Goal: Transaction & Acquisition: Purchase product/service

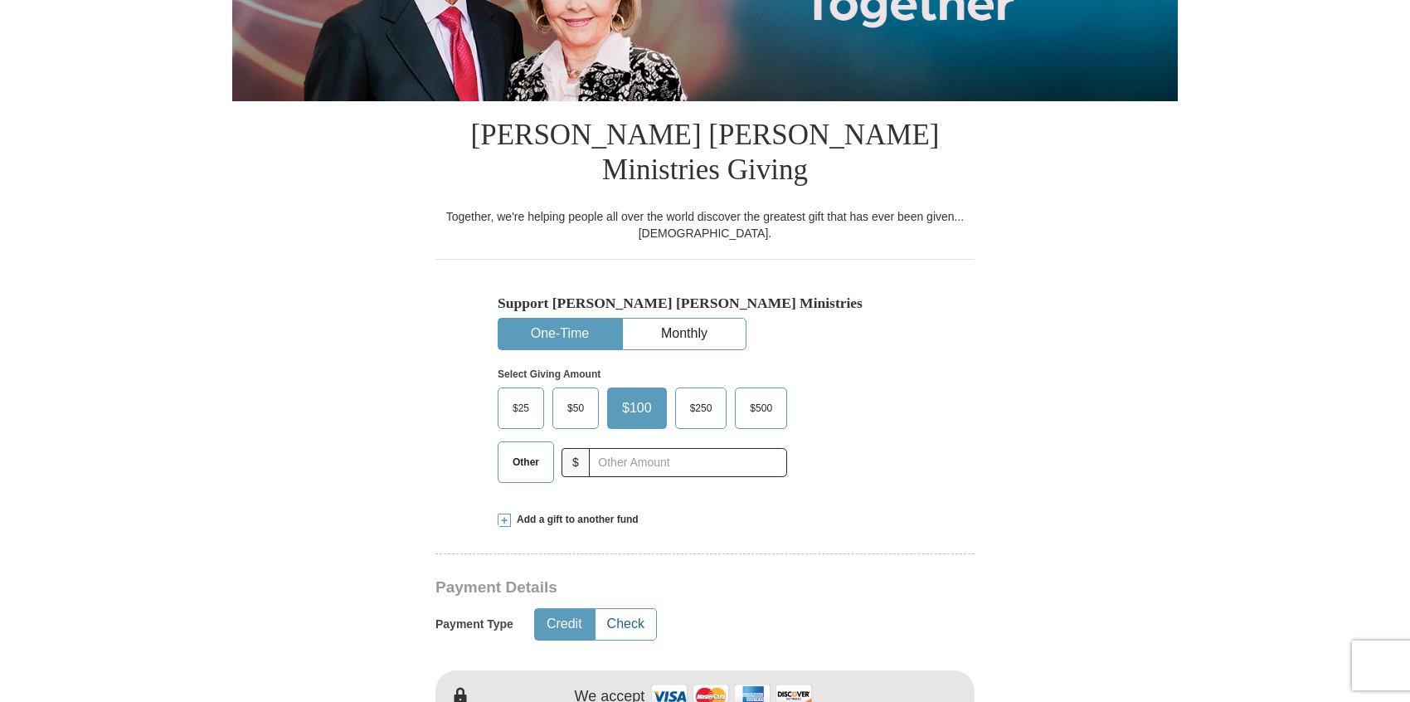
scroll to position [323, 0]
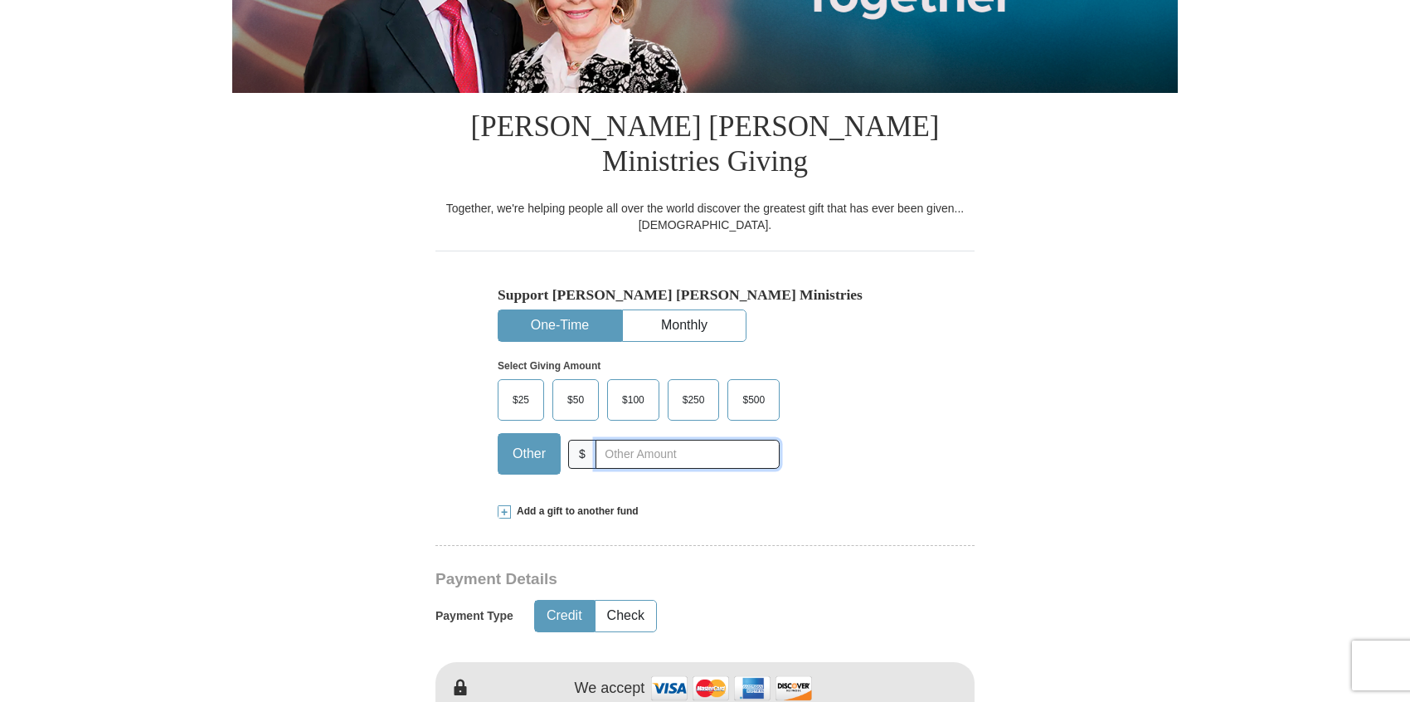
click at [595, 433] on div "Other $" at bounding box center [639, 453] width 282 height 41
click at [571, 387] on span "$50" at bounding box center [575, 399] width 33 height 25
click at [0, 0] on input "$50" at bounding box center [0, 0] width 0 height 0
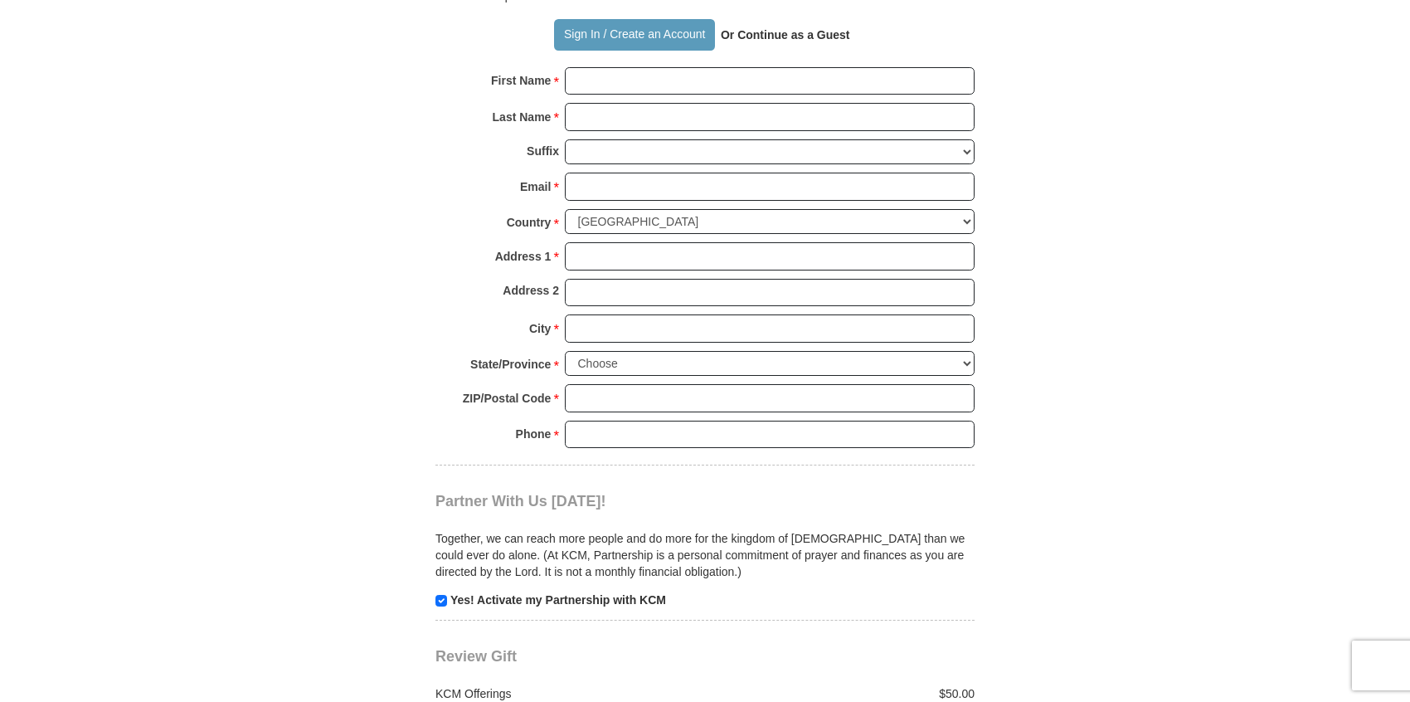
scroll to position [1482, 0]
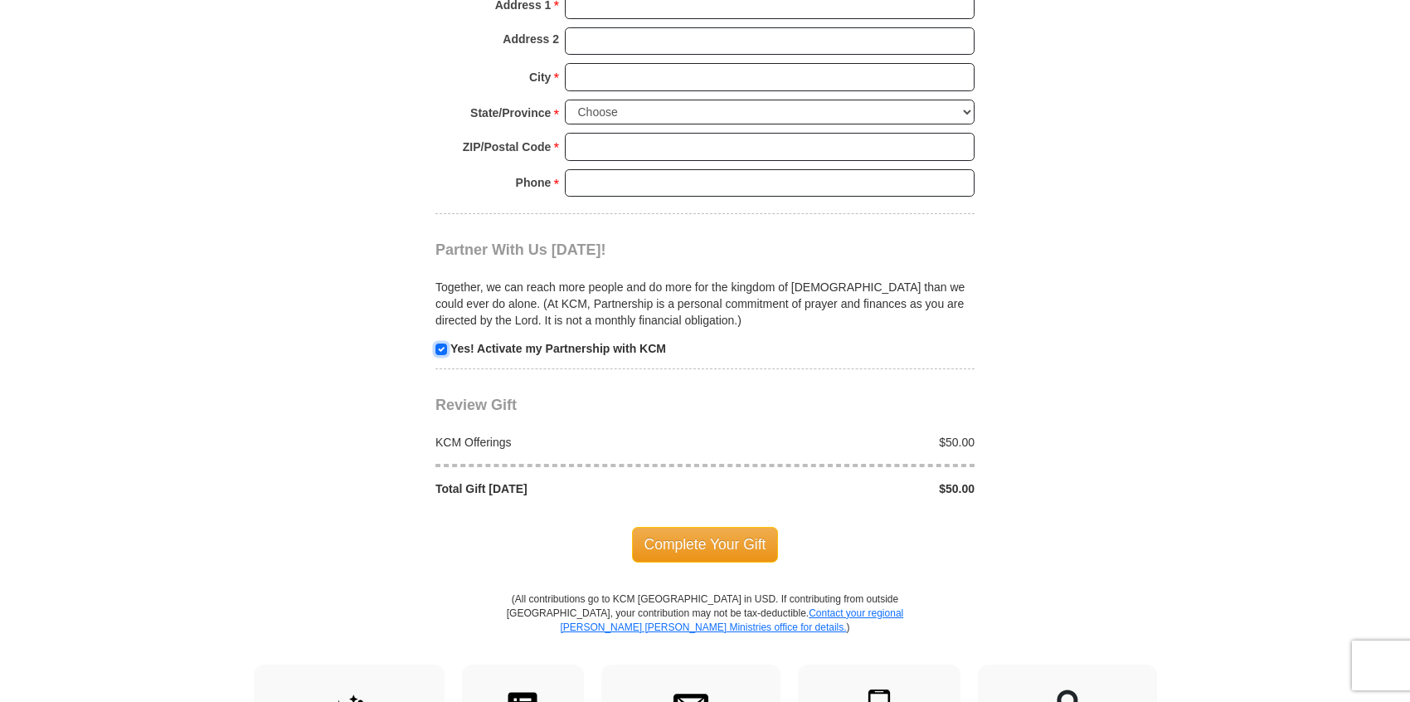
click at [443, 343] on input "checkbox" at bounding box center [441, 349] width 12 height 12
checkbox input "false"
click at [690, 527] on span "Complete Your Gift" at bounding box center [705, 544] width 147 height 35
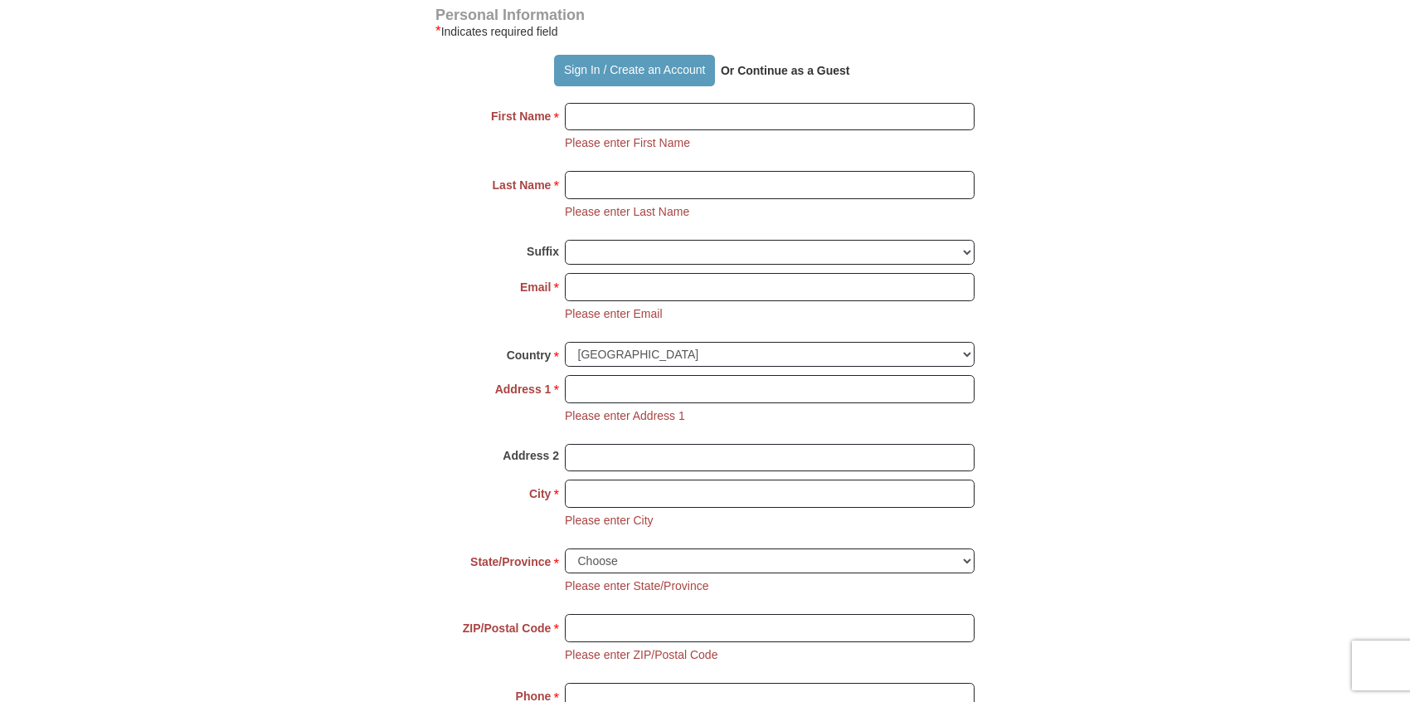
scroll to position [1175, 0]
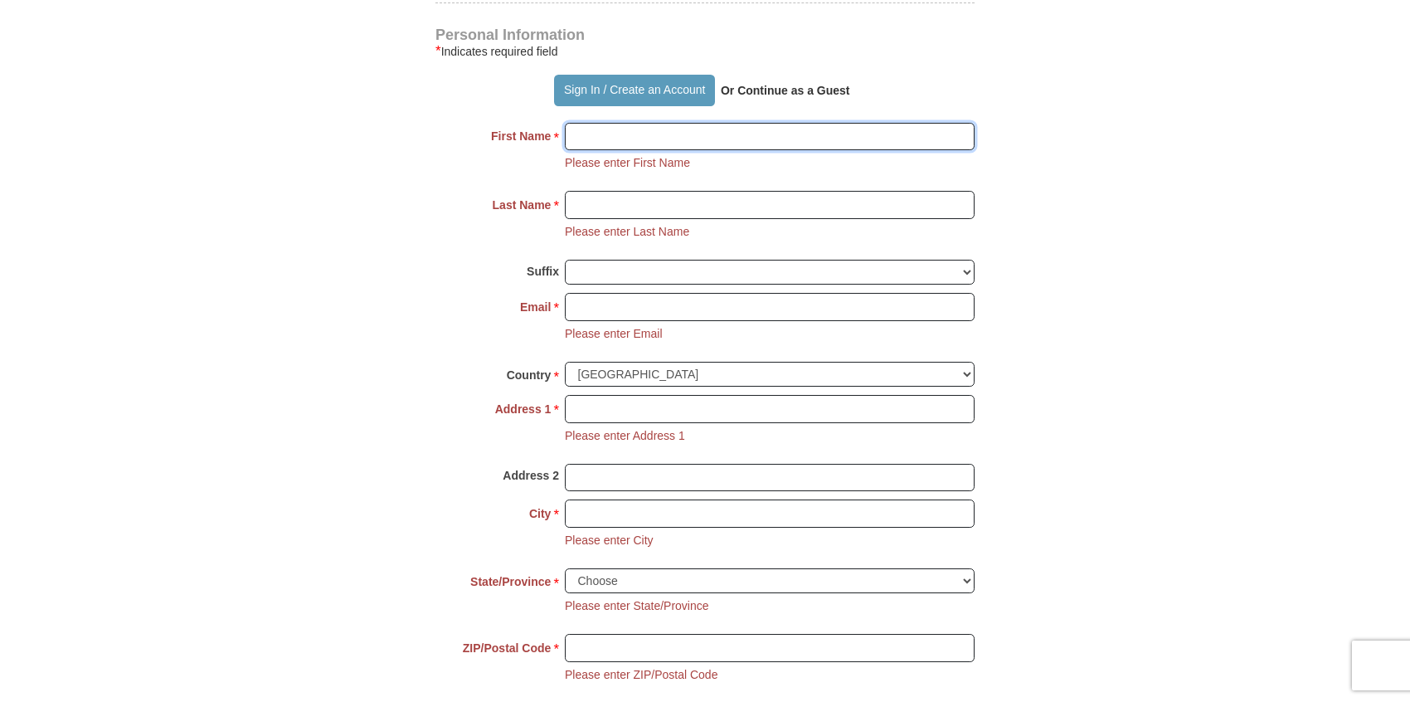
click at [647, 123] on input "First Name *" at bounding box center [770, 137] width 410 height 28
type input "[PERSON_NAME]"
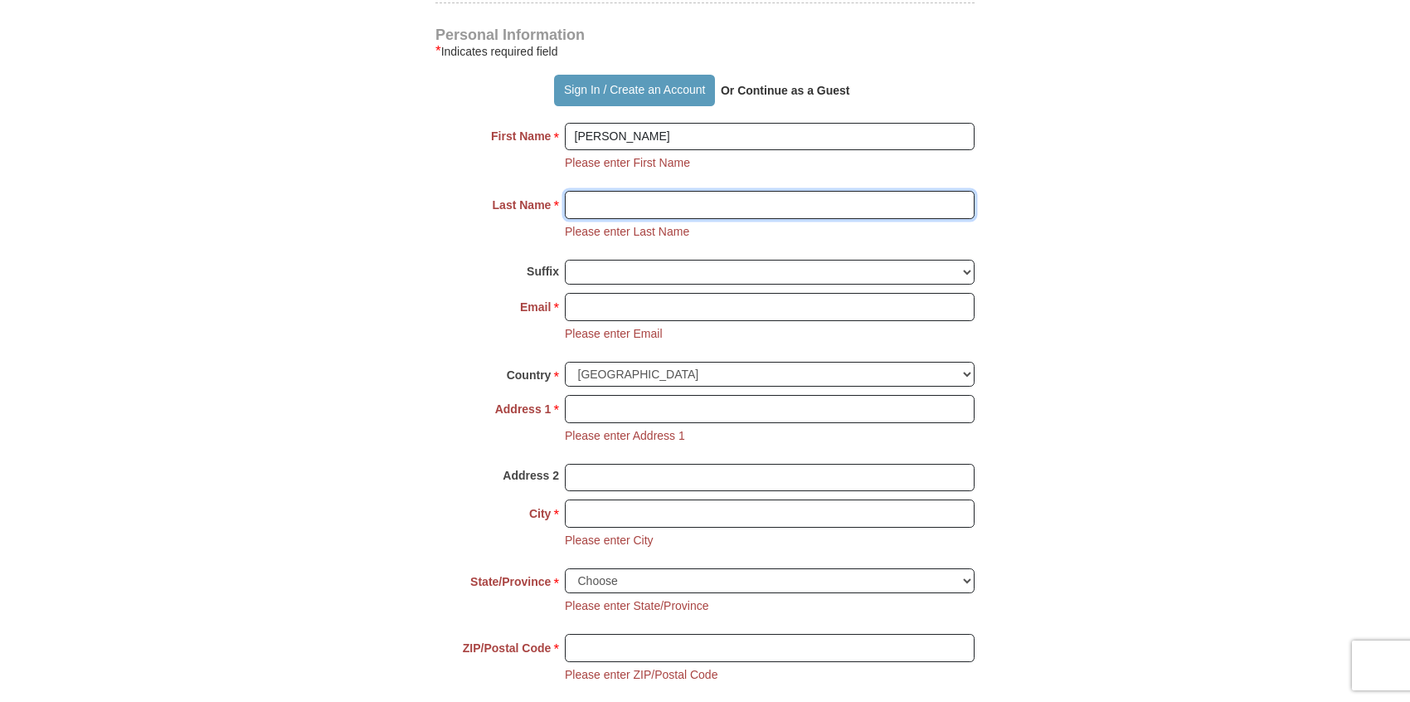
click at [658, 191] on input "Last Name *" at bounding box center [770, 205] width 410 height 28
type input "[PERSON_NAME]"
click at [644, 293] on input "Email *" at bounding box center [770, 307] width 410 height 28
type input "[EMAIL_ADDRESS][DOMAIN_NAME]"
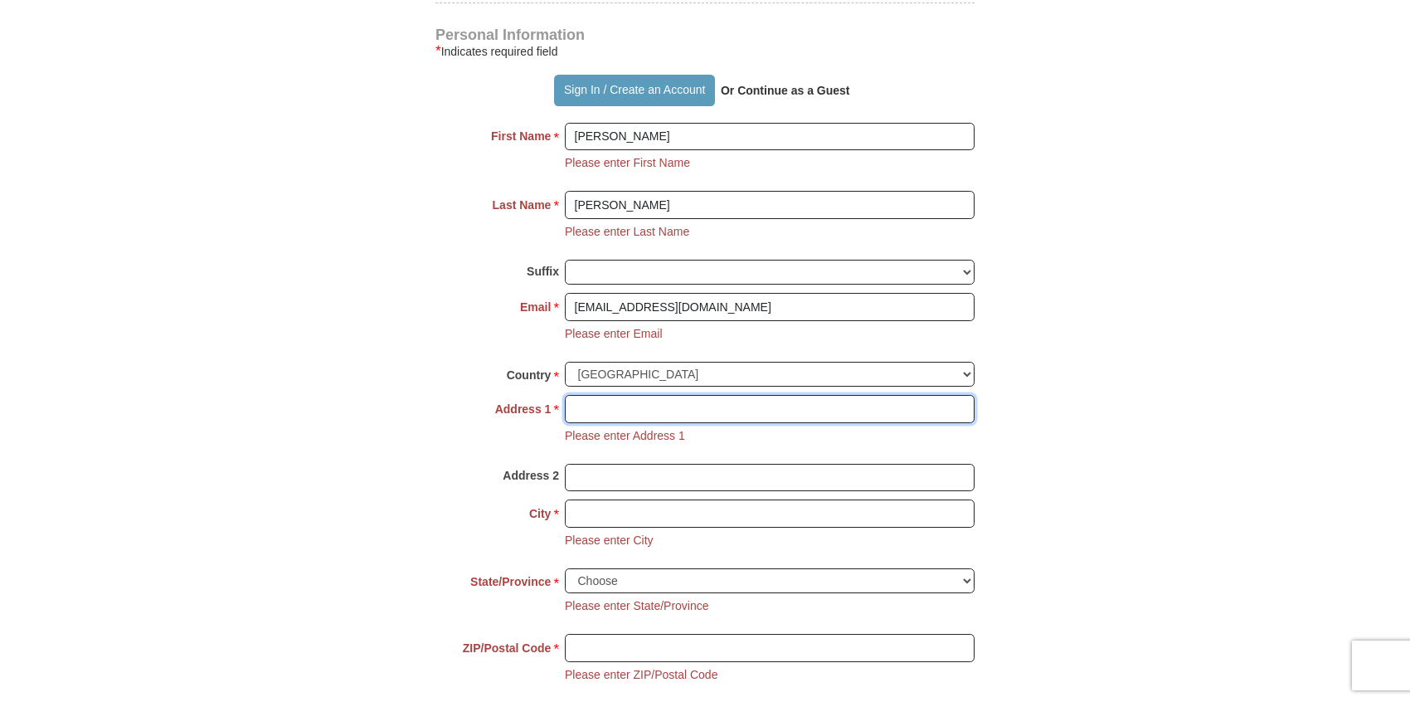
type input "[STREET_ADDRESS]"
type input "Laurelton [GEOGRAPHIC_DATA]"
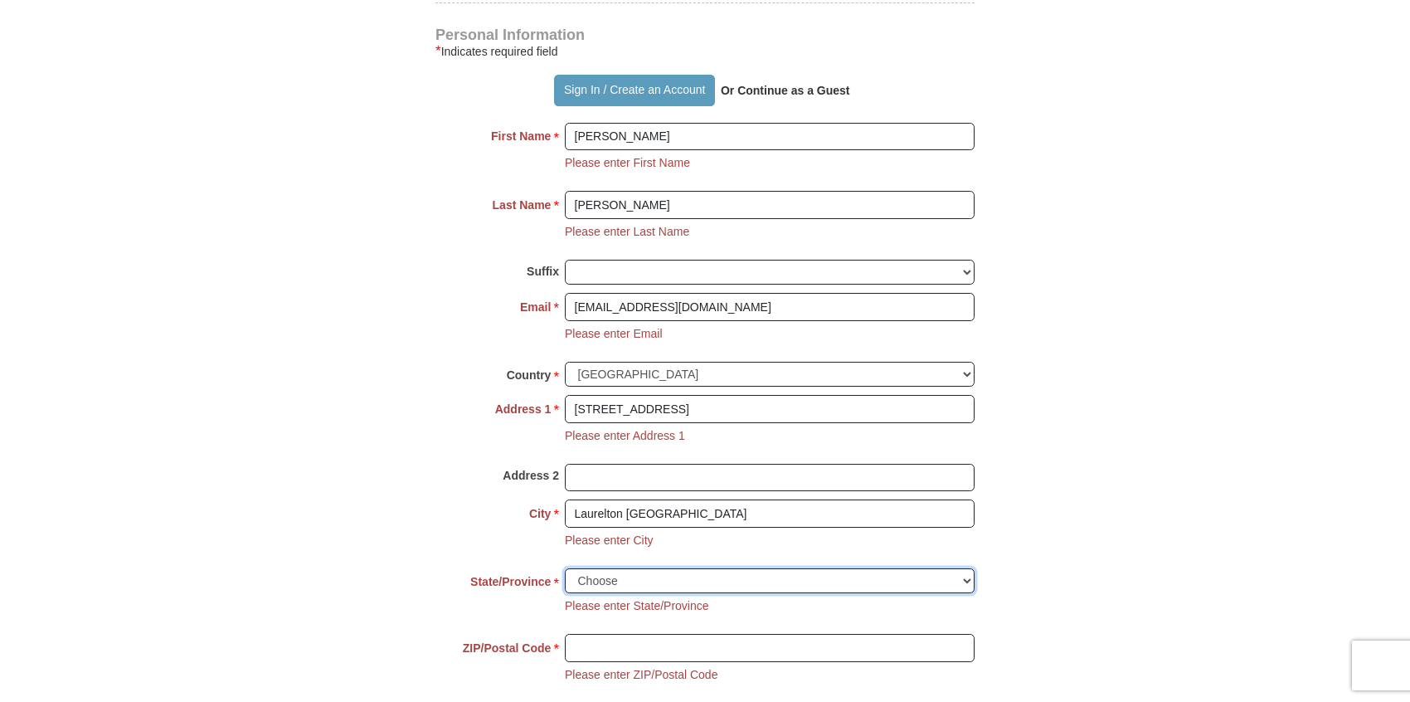
select select "NY"
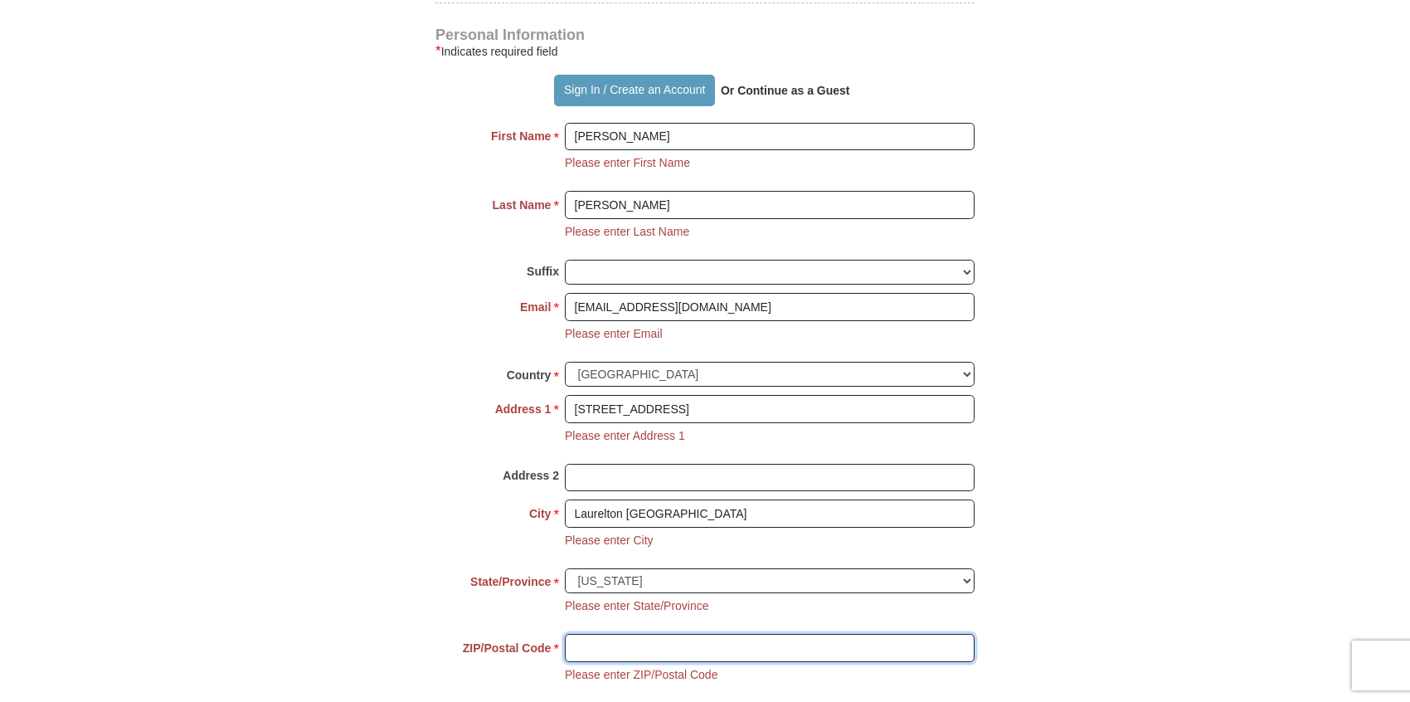
type input "11413"
type input "7185270219"
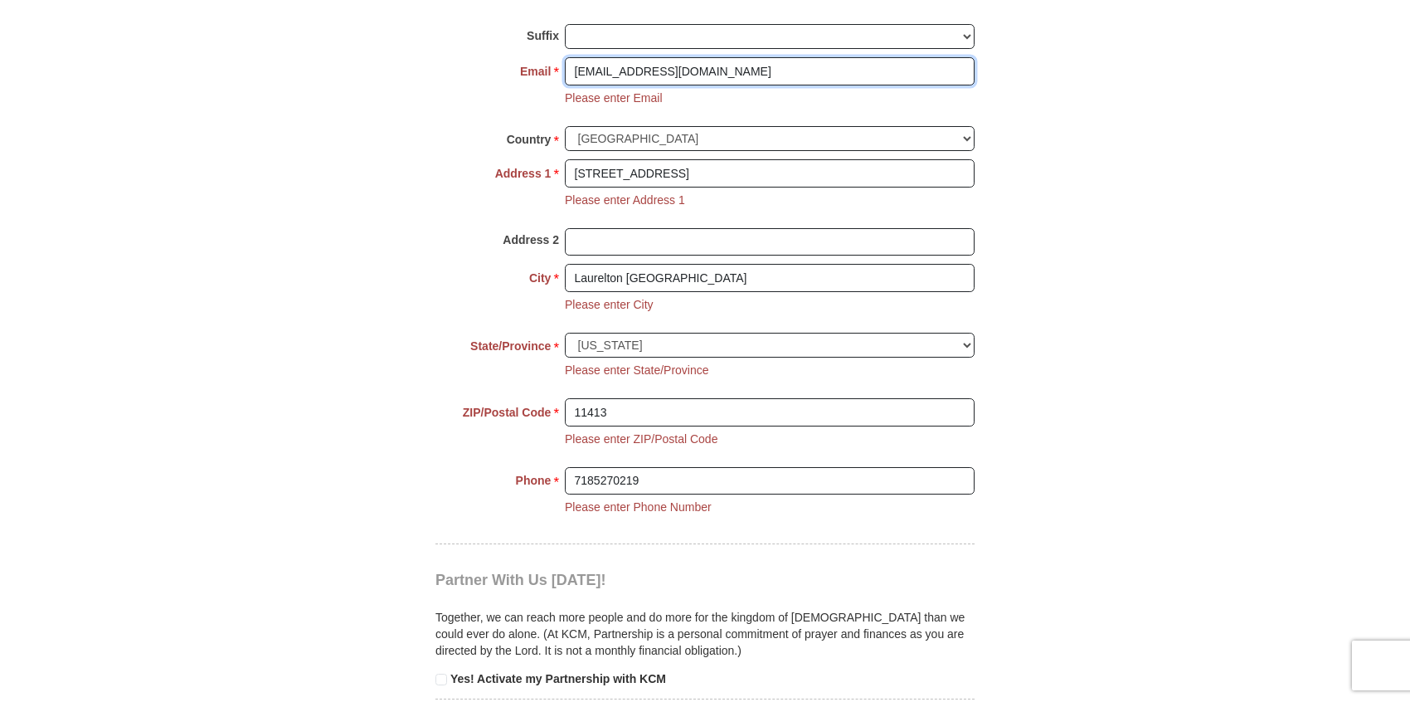
scroll to position [1601, 0]
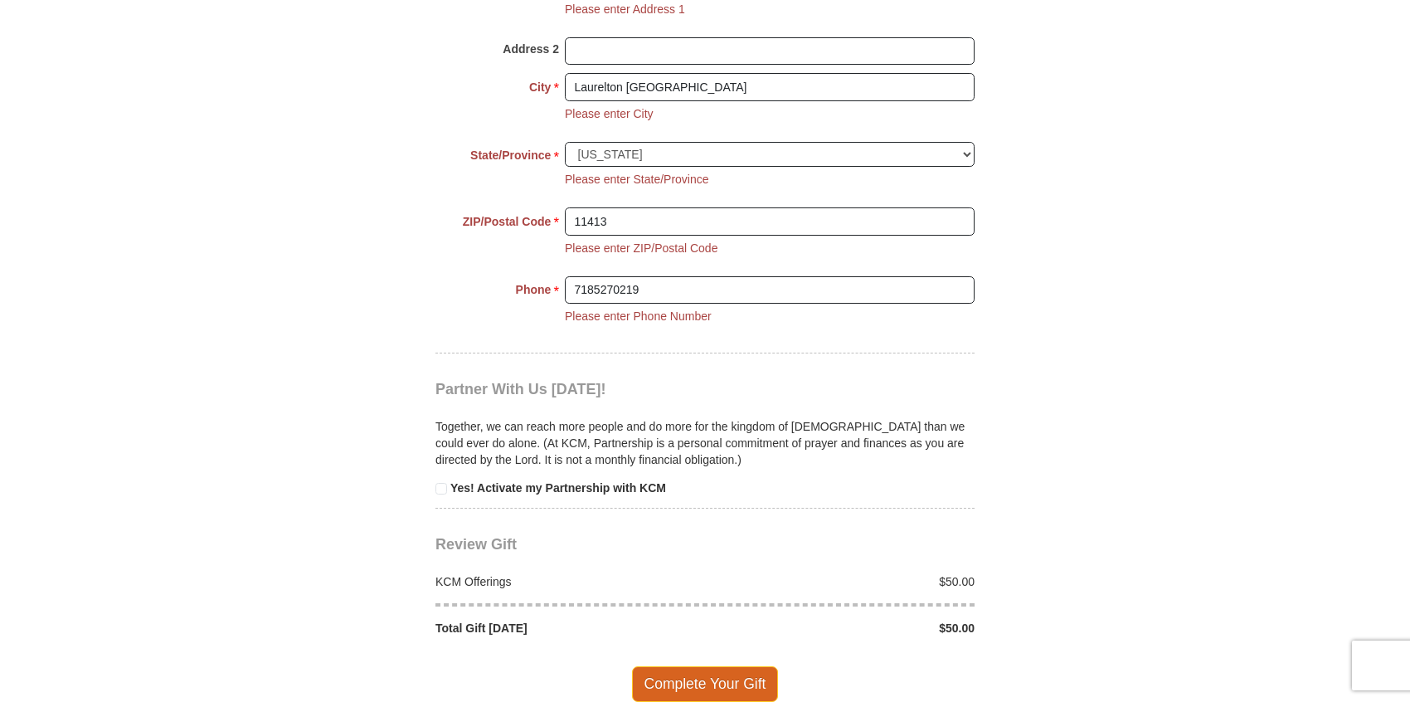
click at [692, 666] on span "Complete Your Gift" at bounding box center [705, 683] width 147 height 35
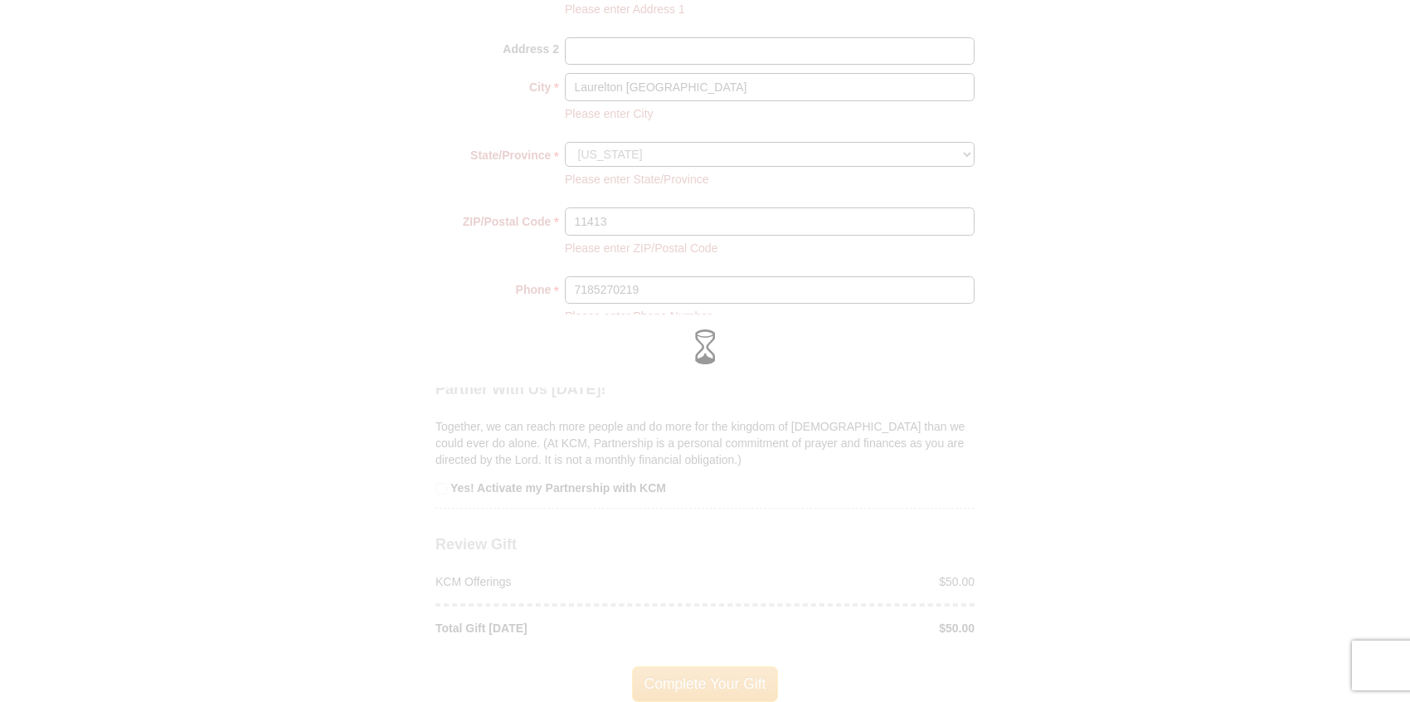
scroll to position [1504, 0]
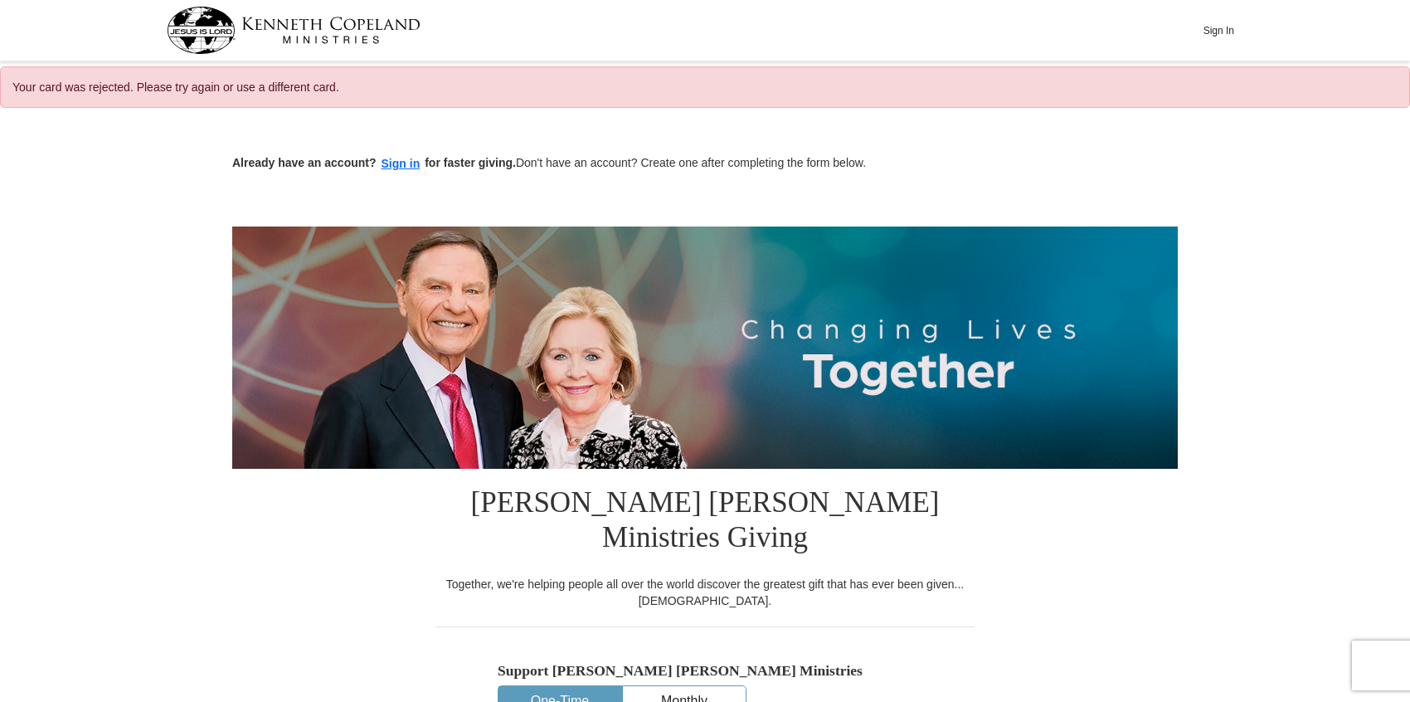
select select "NY"
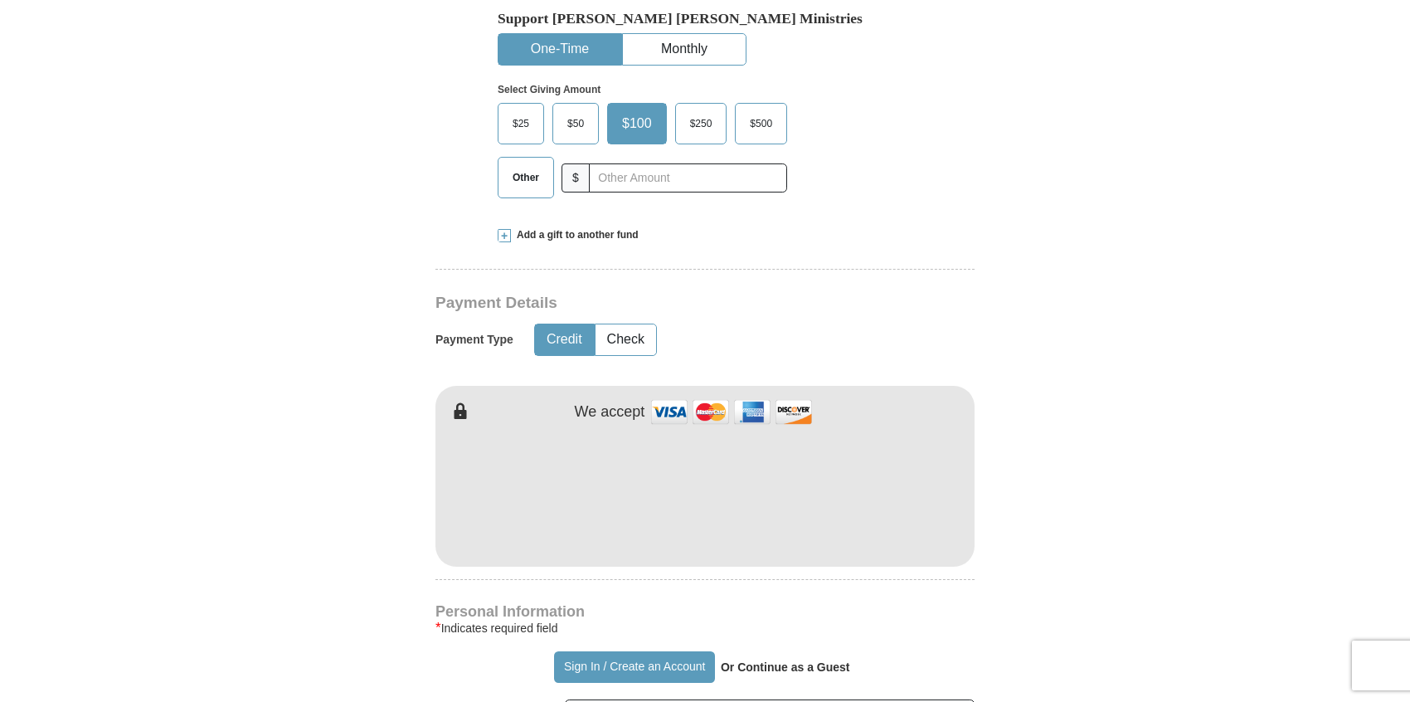
scroll to position [608, 0]
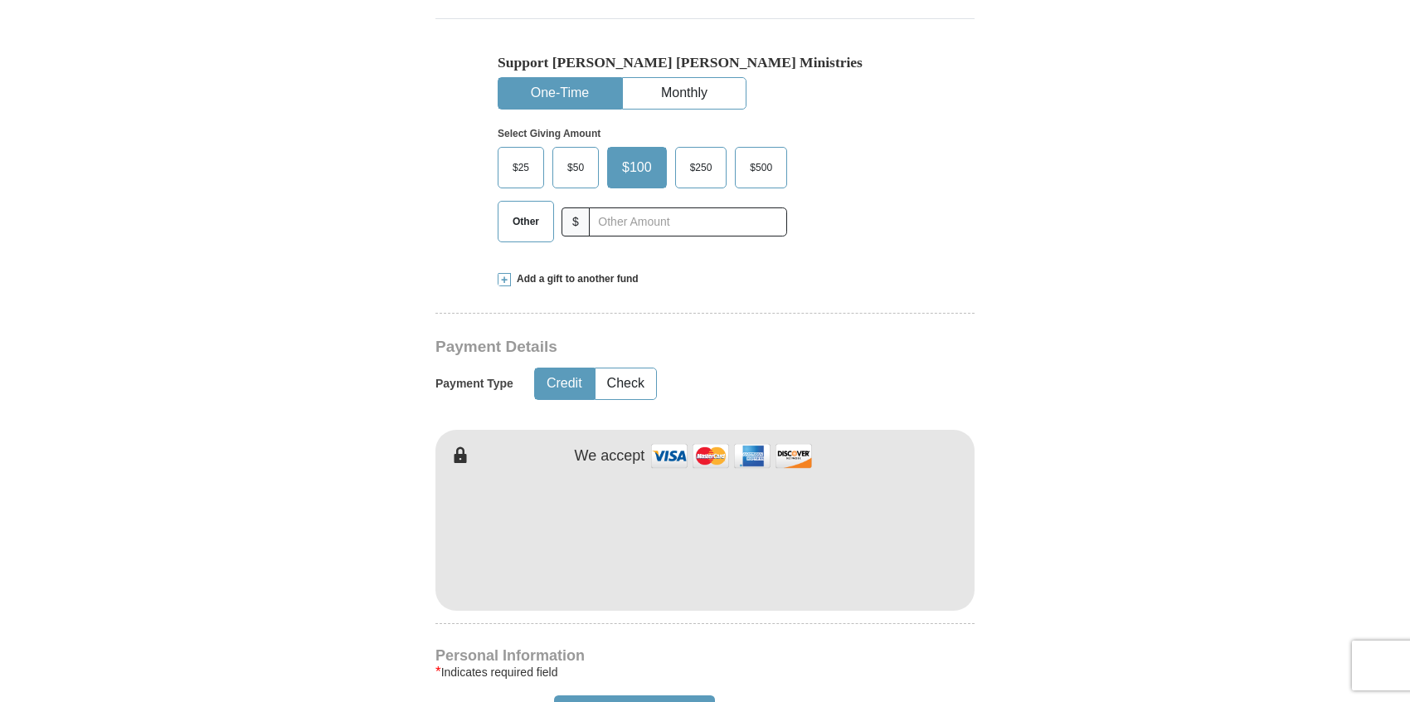
click at [584, 155] on span "$50" at bounding box center [575, 167] width 33 height 25
click at [0, 0] on input "$50" at bounding box center [0, 0] width 0 height 0
